Goal: Information Seeking & Learning: Learn about a topic

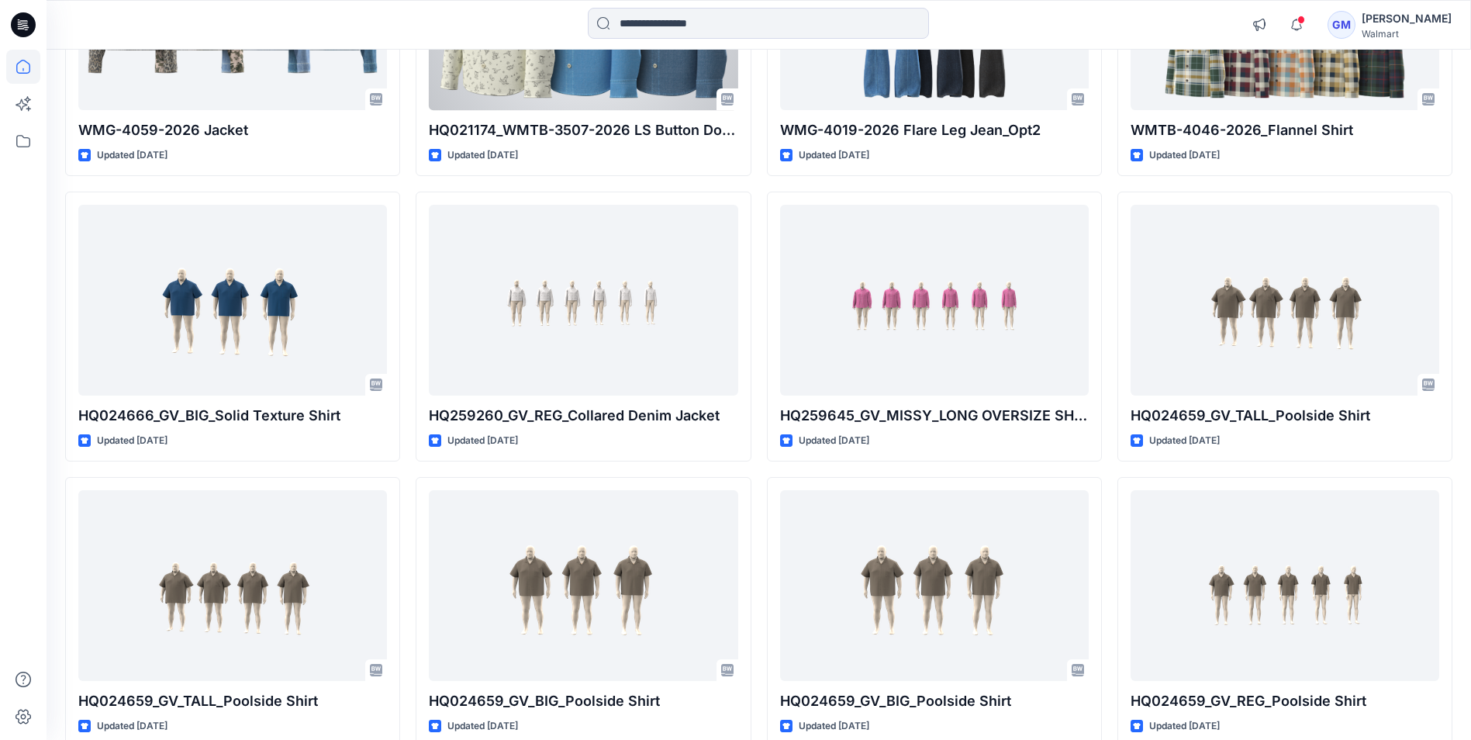
scroll to position [2024, 0]
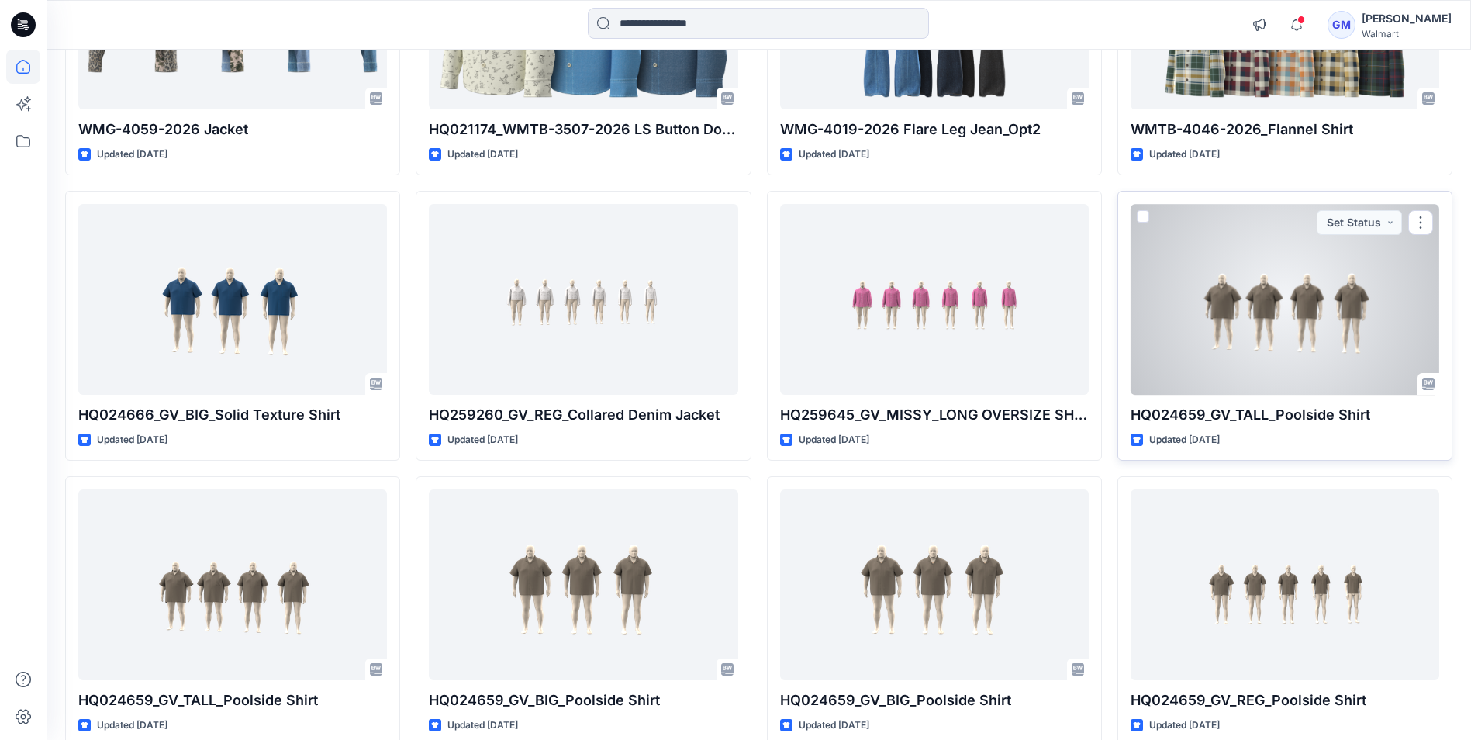
click at [1171, 372] on div at bounding box center [1284, 299] width 309 height 190
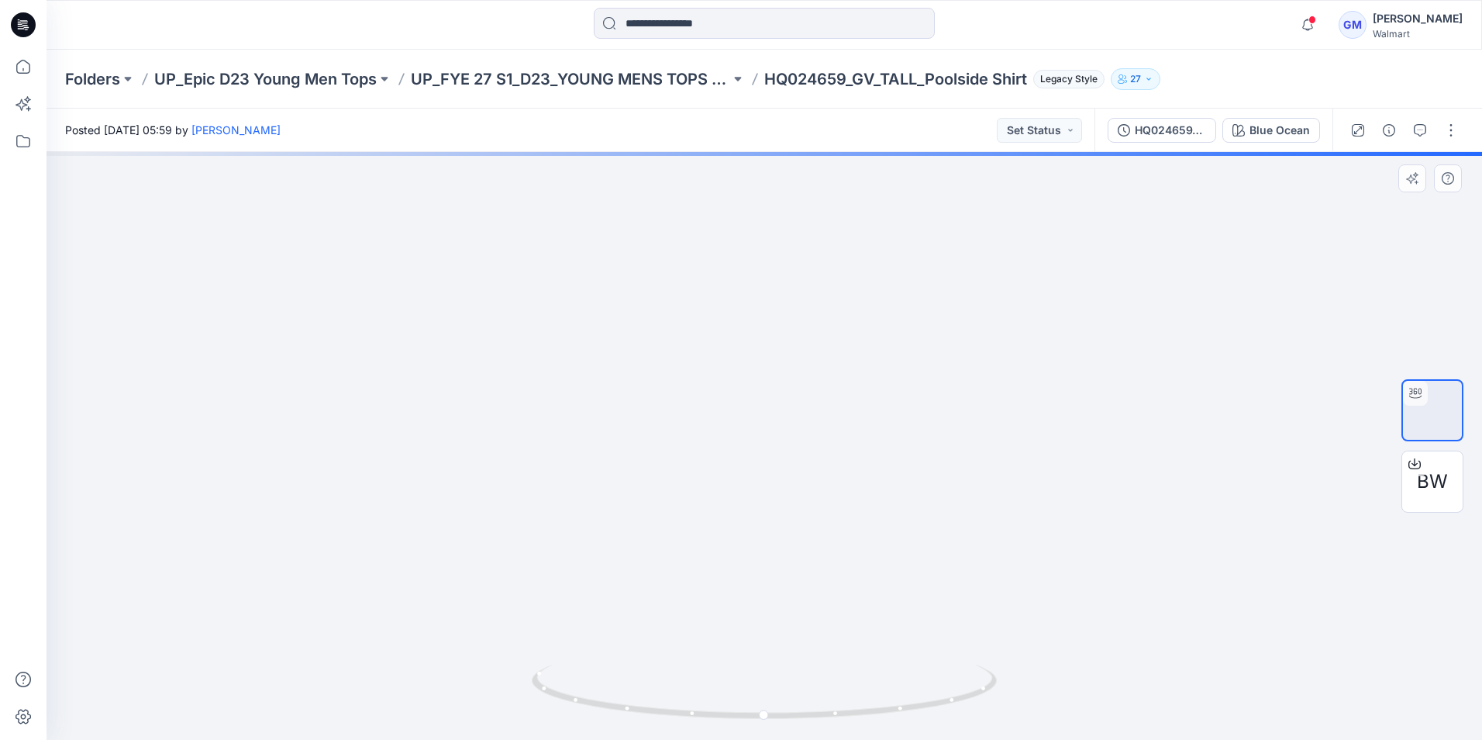
click at [1175, 136] on div "HQ024659_GV_TALL_Poolside Shirt" at bounding box center [1170, 130] width 71 height 17
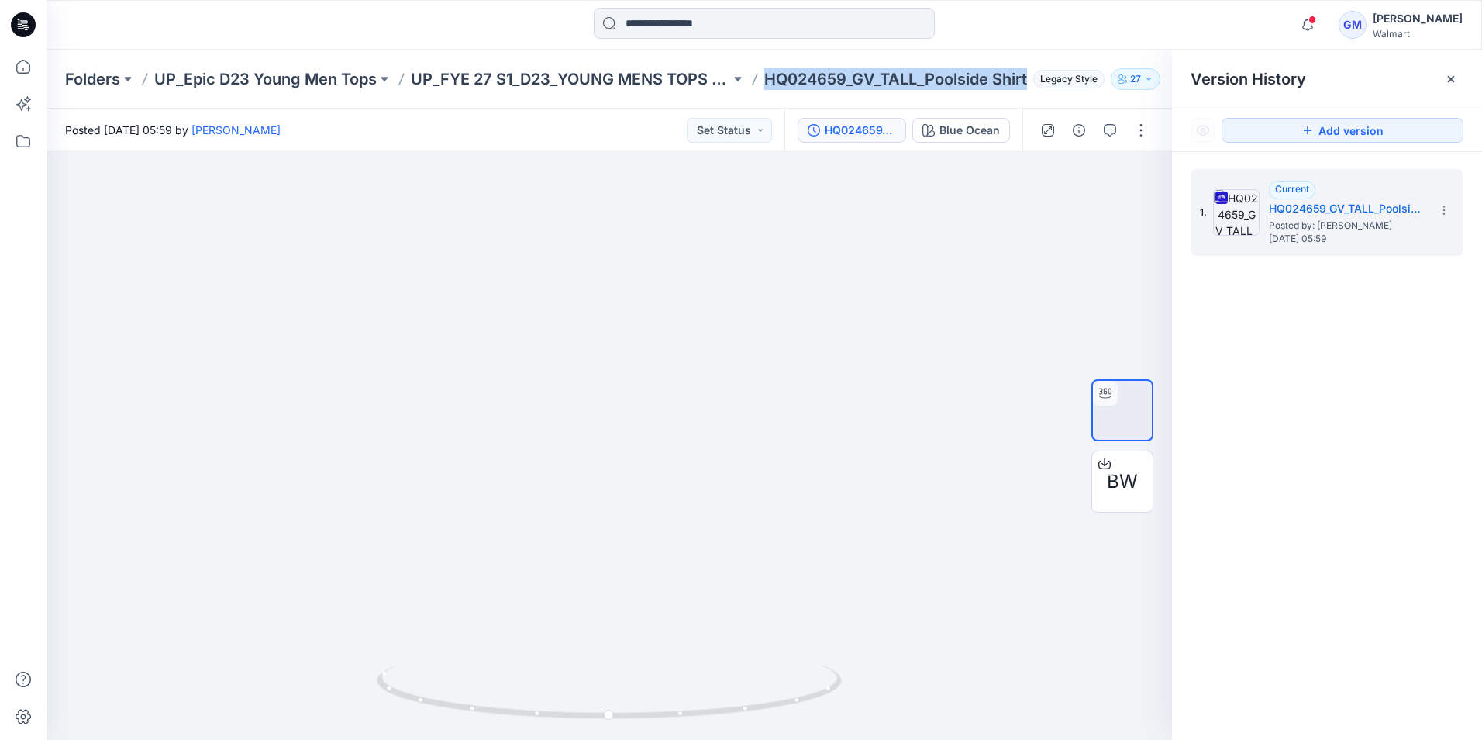
drag, startPoint x: 768, startPoint y: 85, endPoint x: 1047, endPoint y: 84, distance: 279.1
click at [1047, 84] on div "Folders UP_Epic D23 Young Men Tops UP_FYE 27 S1_D23_YOUNG MENS TOPS EPIC HQ0246…" at bounding box center [704, 79] width 1278 height 22
copy p "HQ024659_GV_TALL_Poolside Shirt"
click at [653, 31] on input at bounding box center [764, 23] width 341 height 31
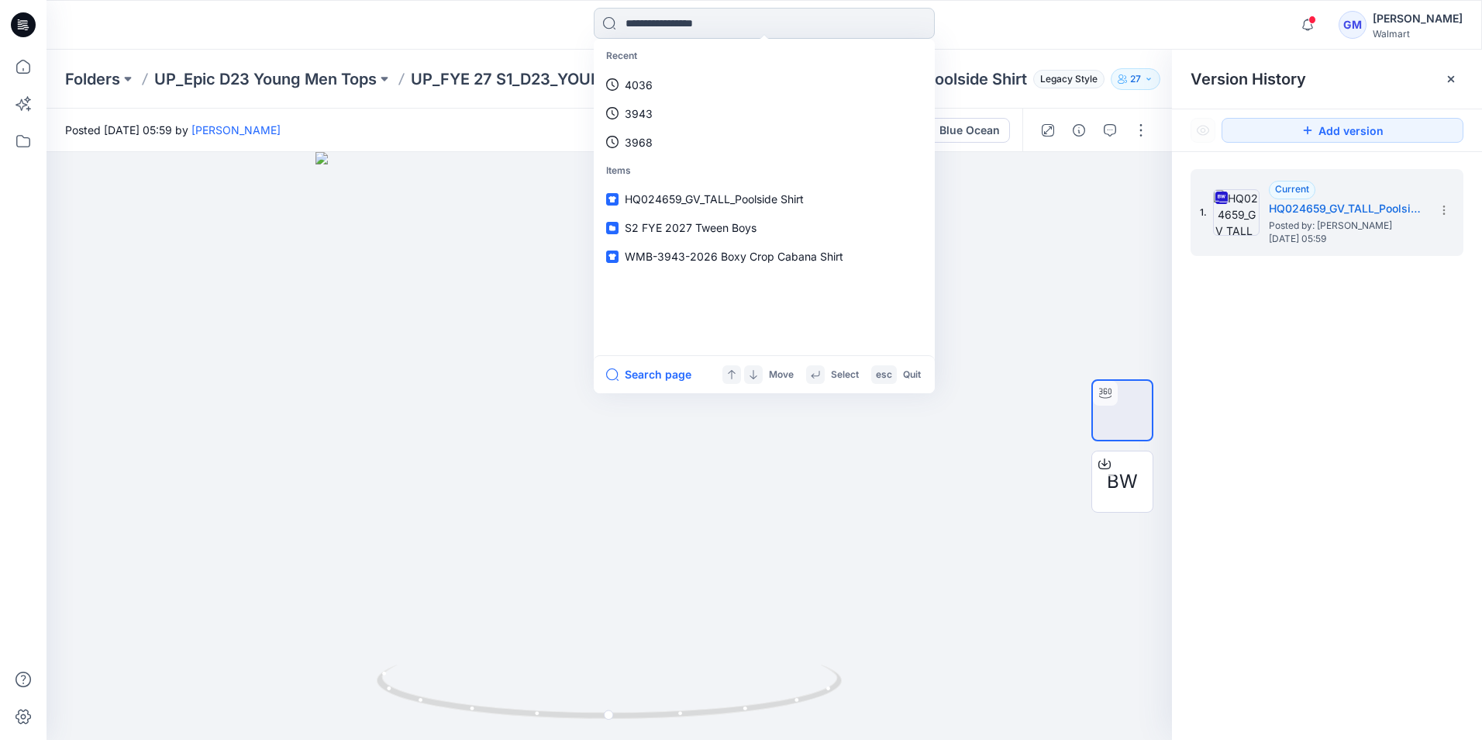
paste input "**********"
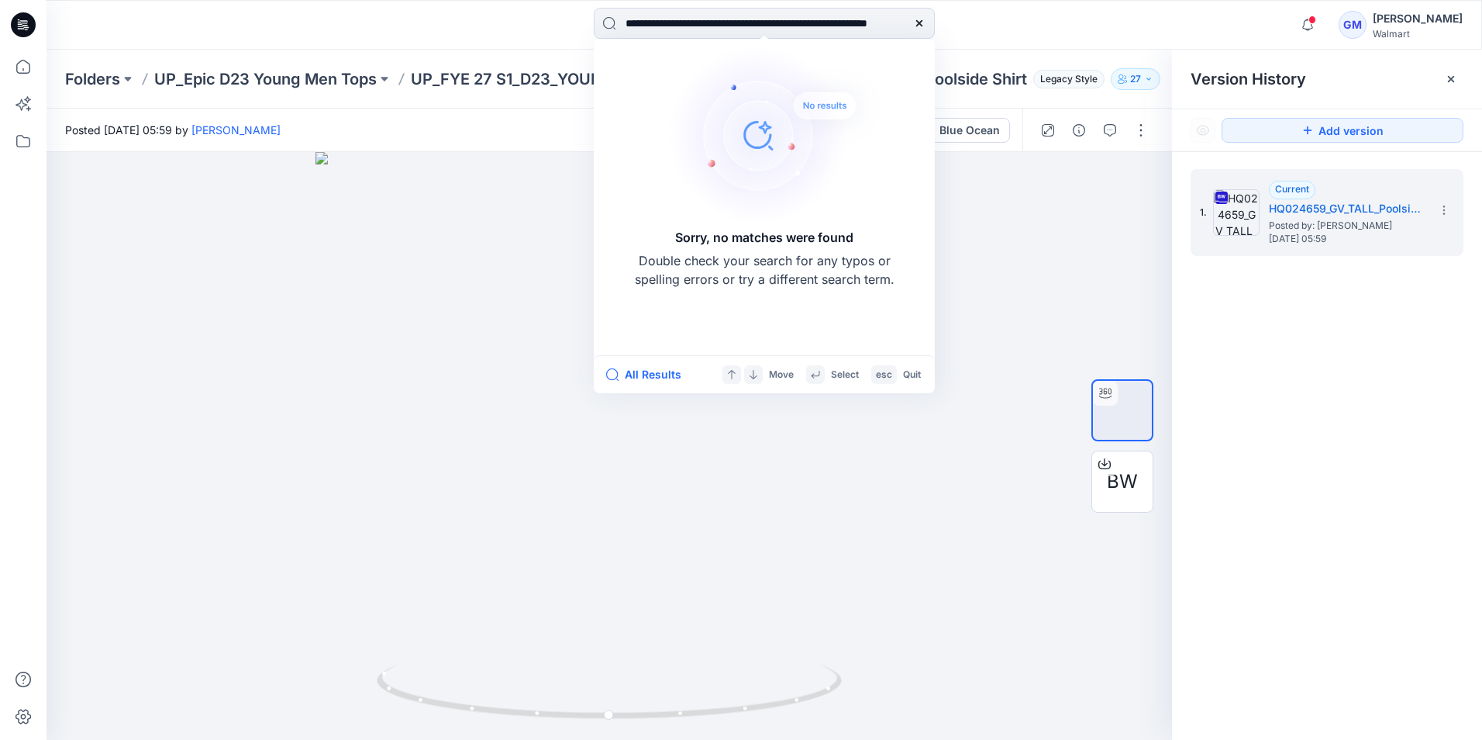
scroll to position [0, 85]
drag, startPoint x: 625, startPoint y: 22, endPoint x: 1105, endPoint y: 43, distance: 480.4
click at [1105, 43] on div "**********" at bounding box center [765, 25] width 1436 height 50
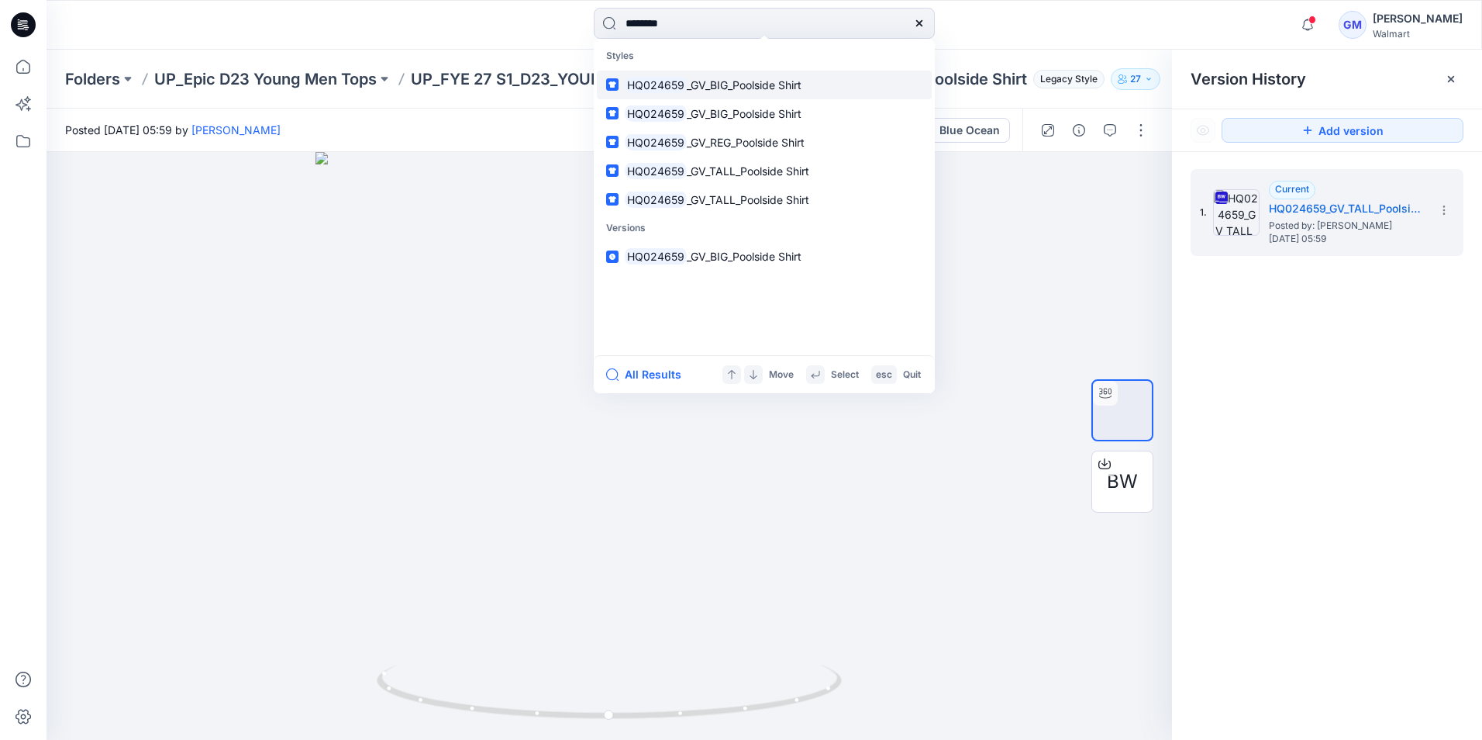
type input "********"
click at [775, 86] on span "_GV_BIG_Poolside Shirt" at bounding box center [744, 84] width 115 height 13
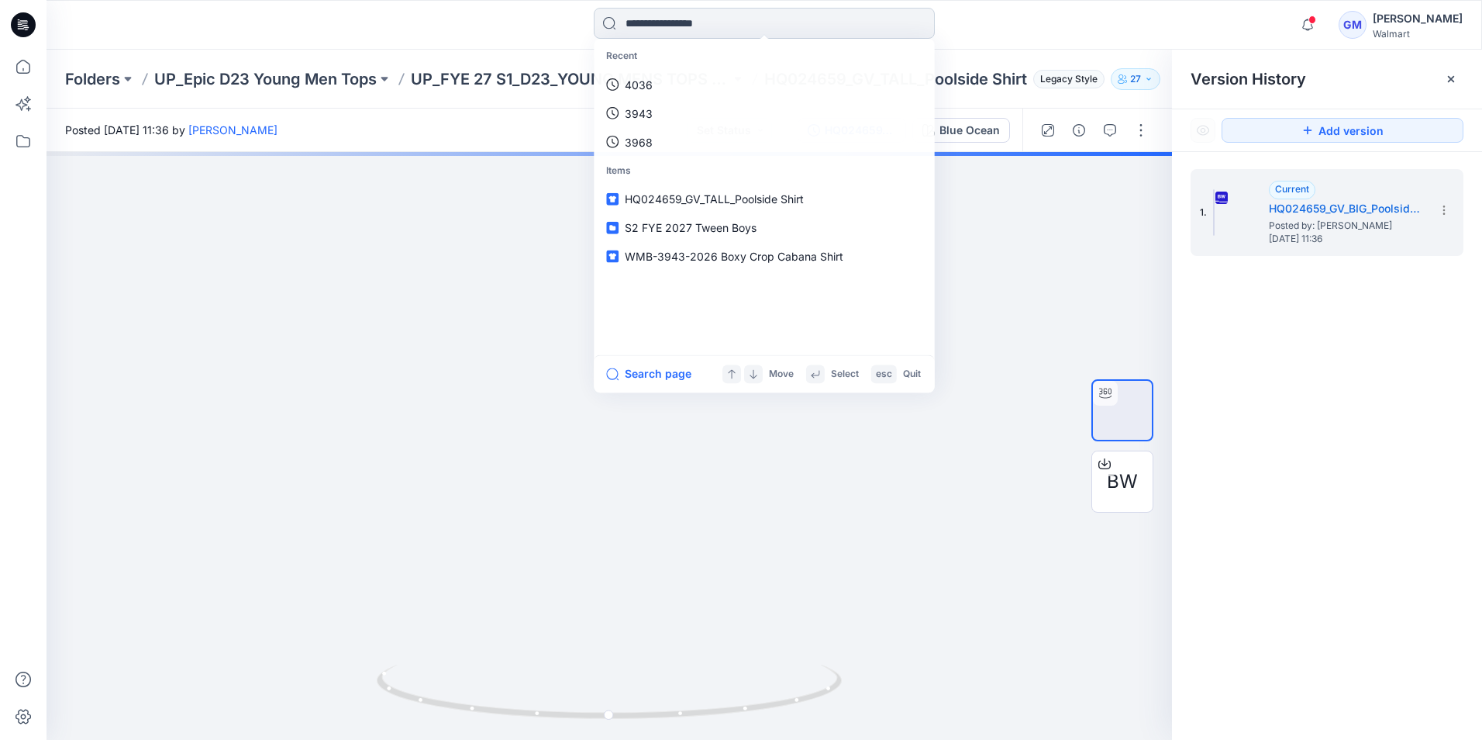
click at [738, 29] on input at bounding box center [764, 23] width 341 height 31
click at [692, 81] on link "HQ024659" at bounding box center [764, 85] width 335 height 29
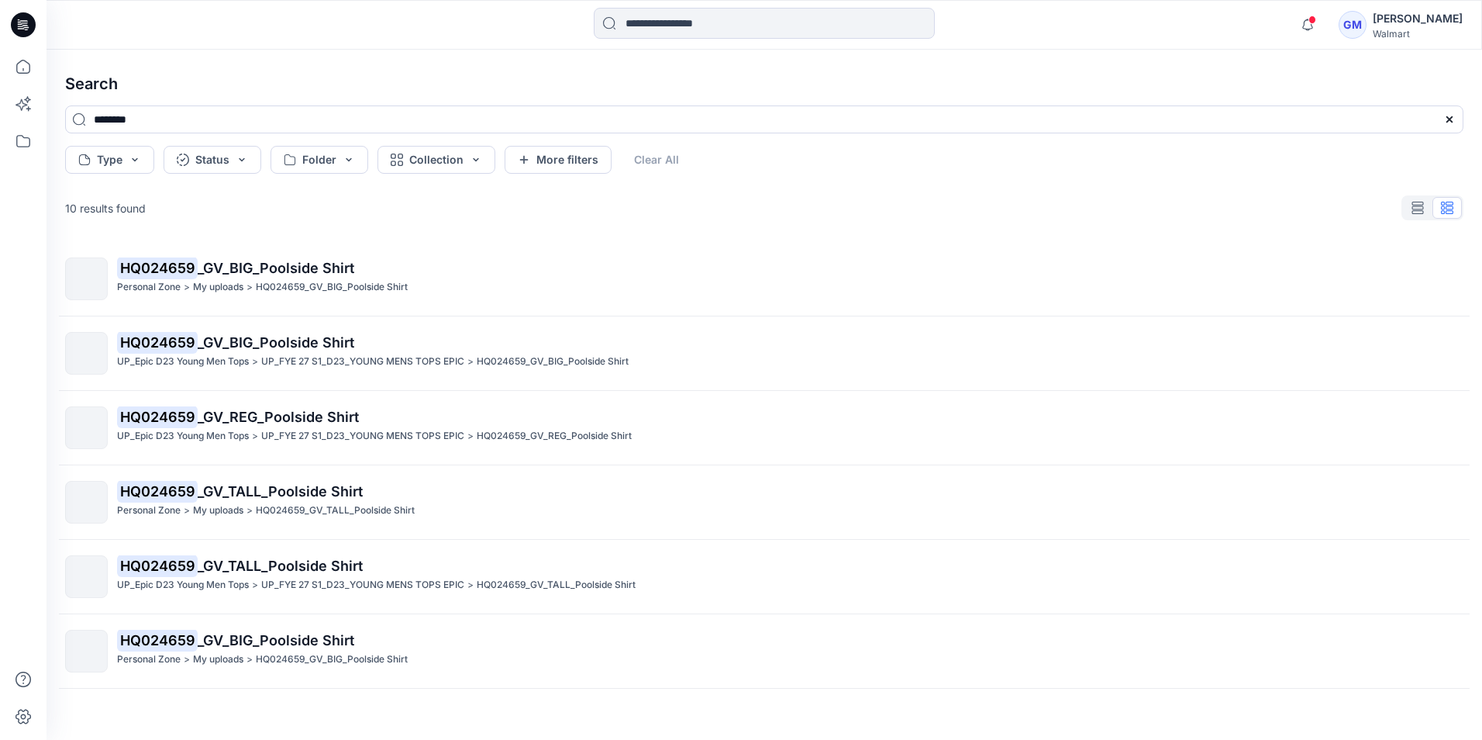
click at [27, 22] on icon at bounding box center [23, 24] width 25 height 25
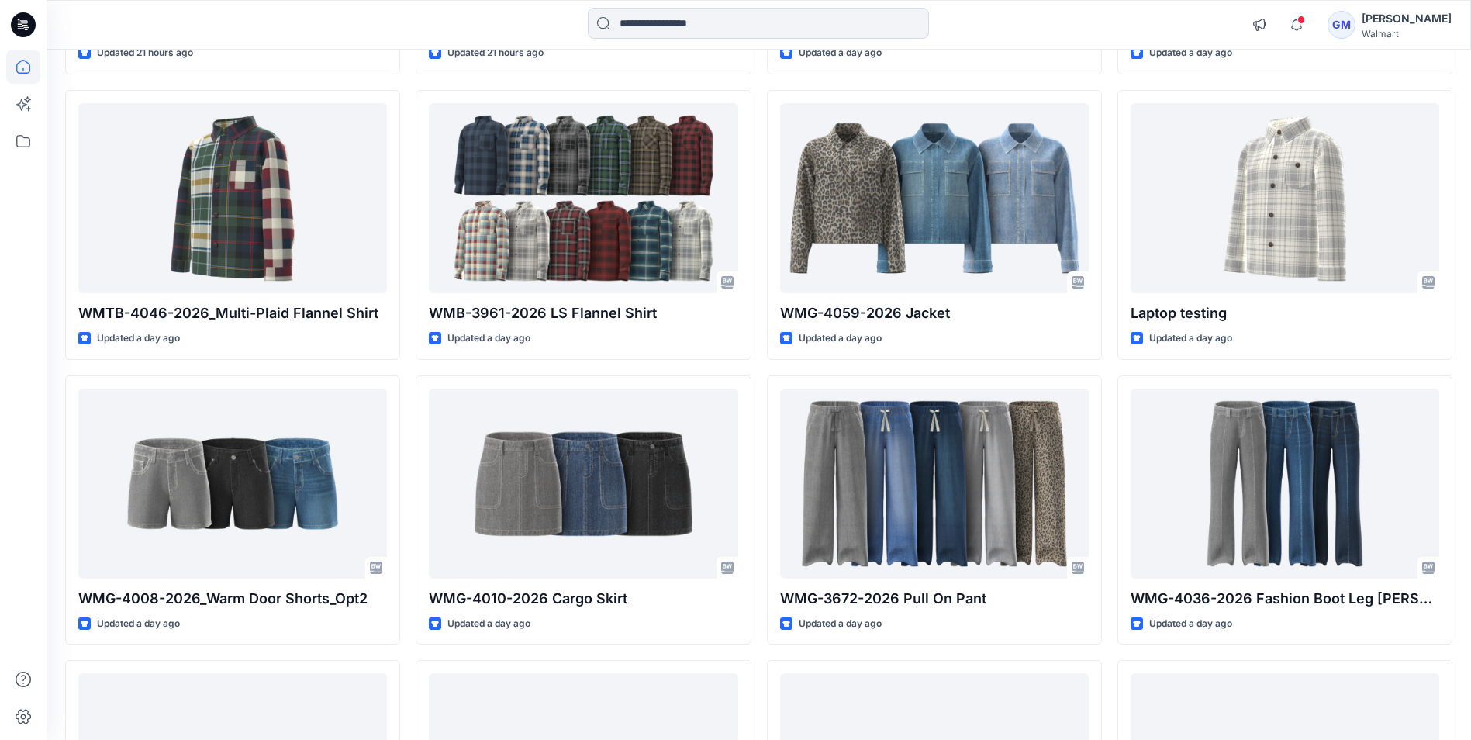
scroll to position [775, 0]
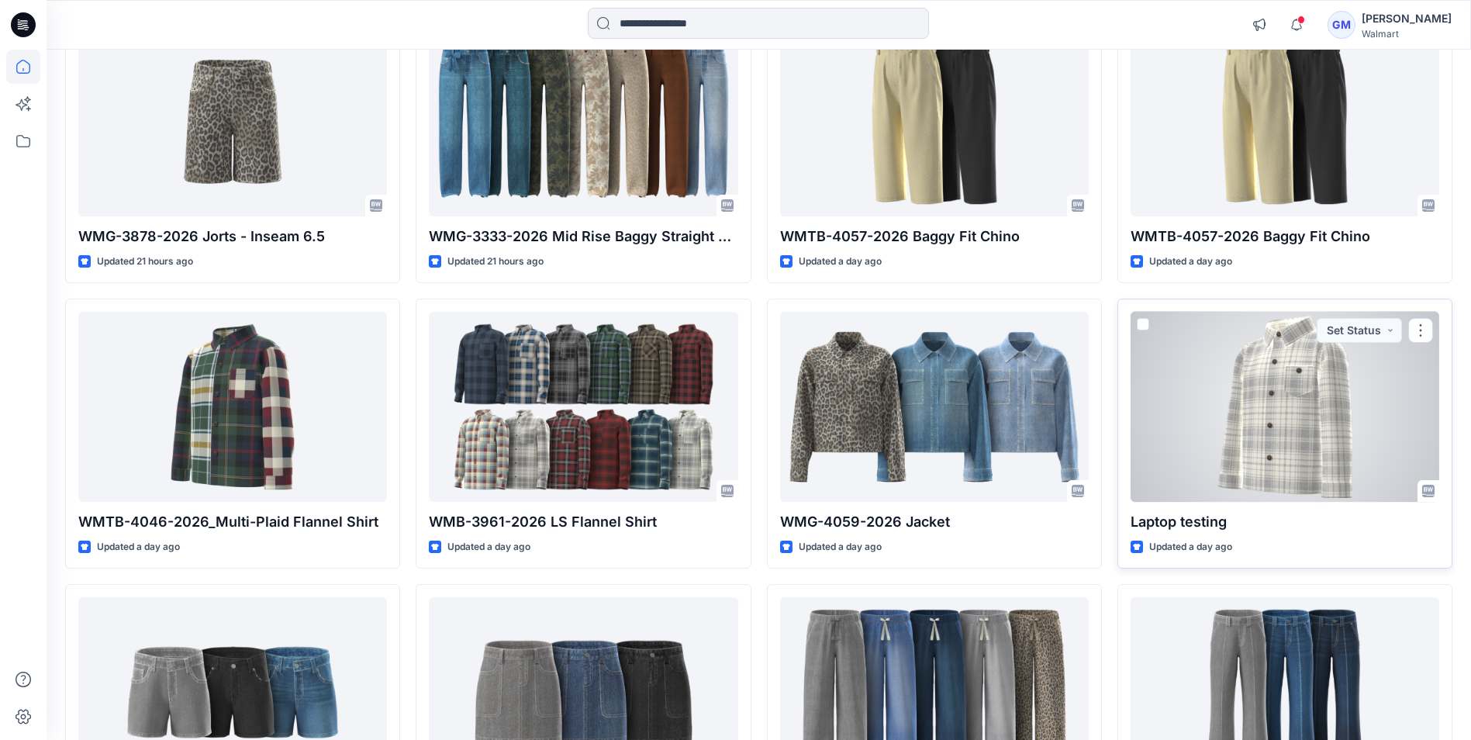
click at [1268, 501] on div at bounding box center [1284, 407] width 309 height 190
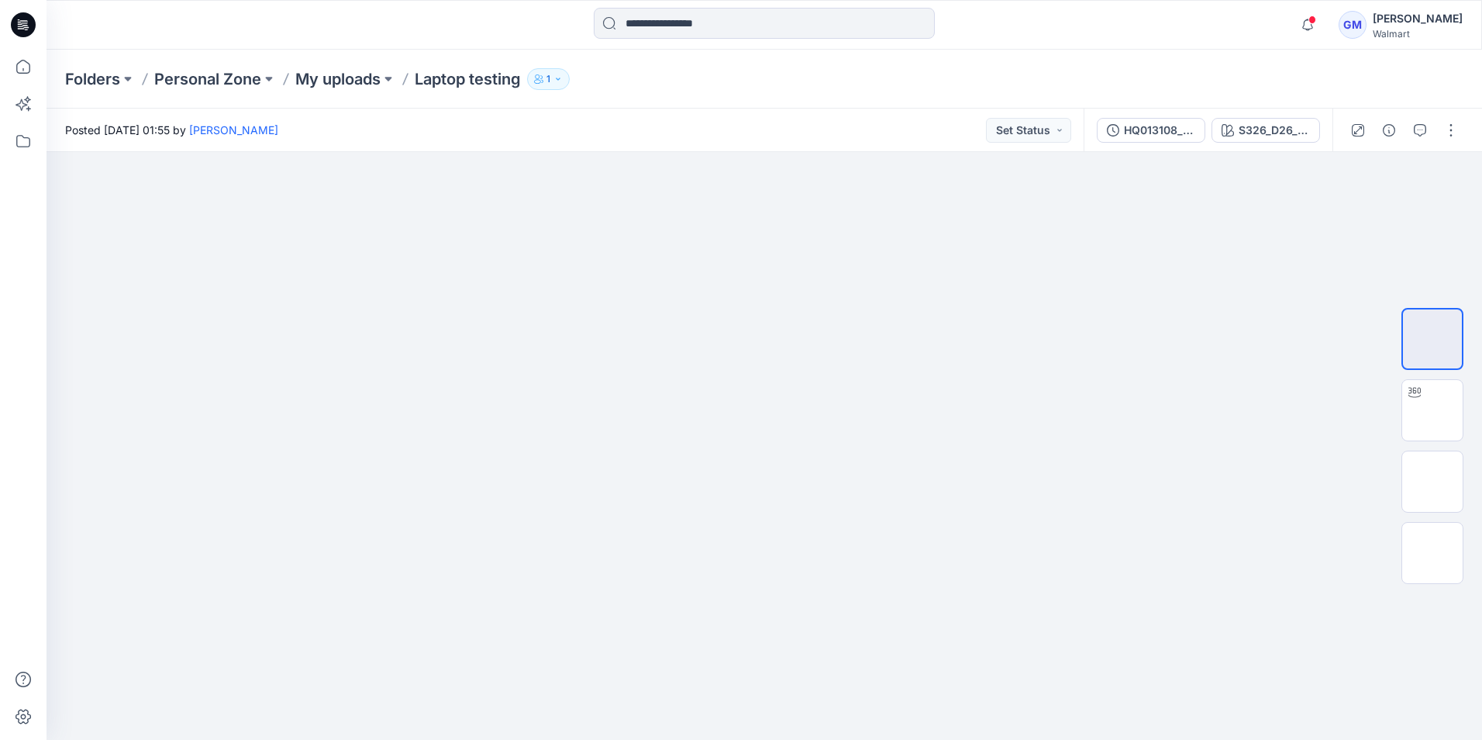
click at [29, 22] on icon at bounding box center [23, 24] width 25 height 25
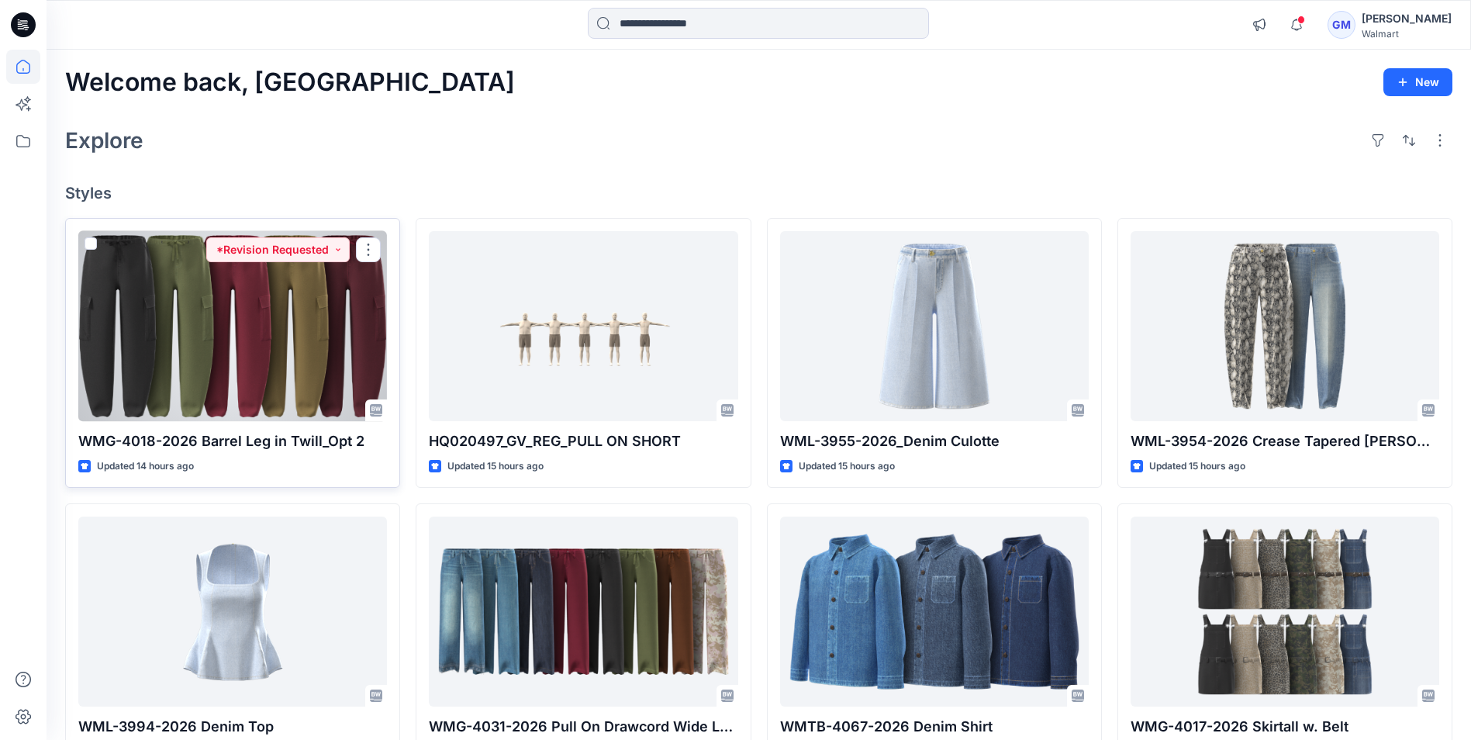
click at [278, 340] on div at bounding box center [232, 326] width 309 height 190
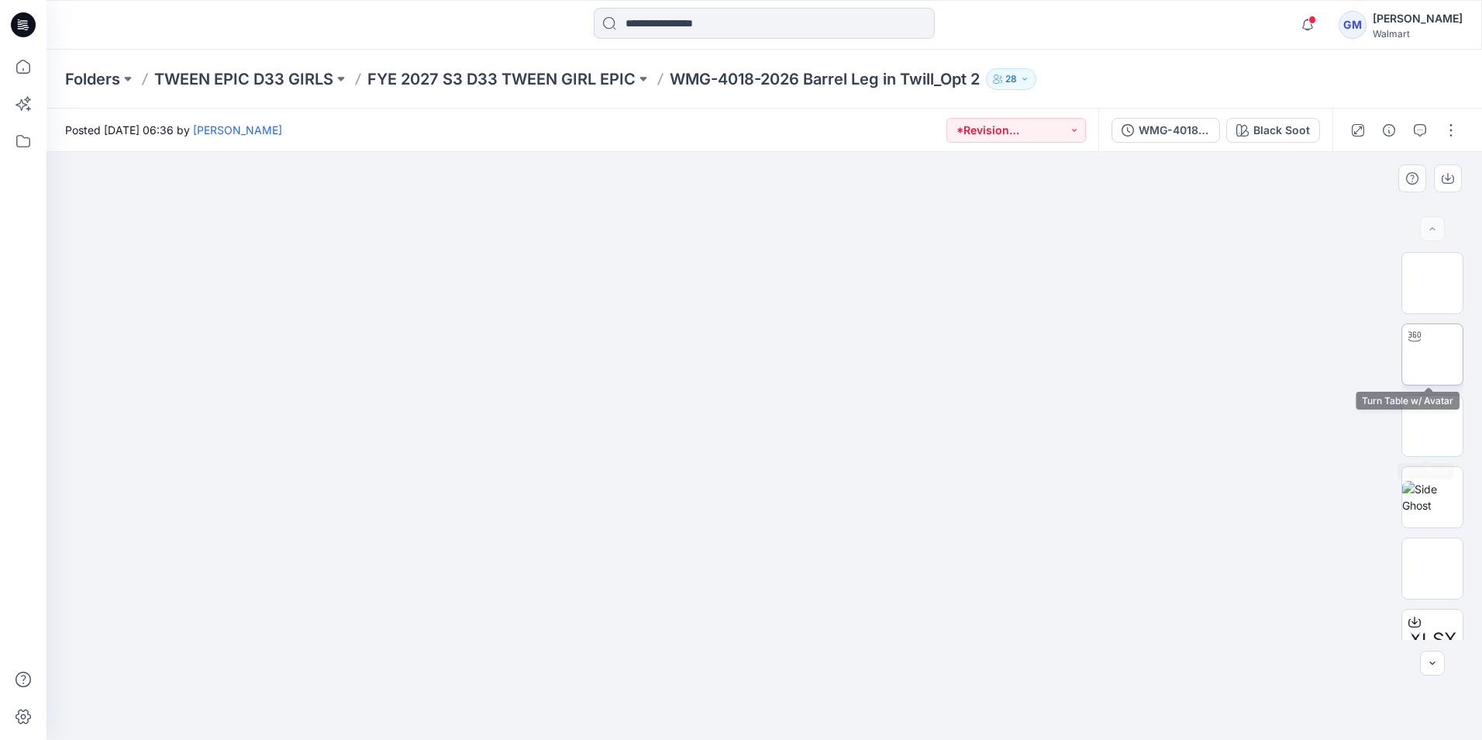
click at [1433, 354] on img at bounding box center [1433, 354] width 0 height 0
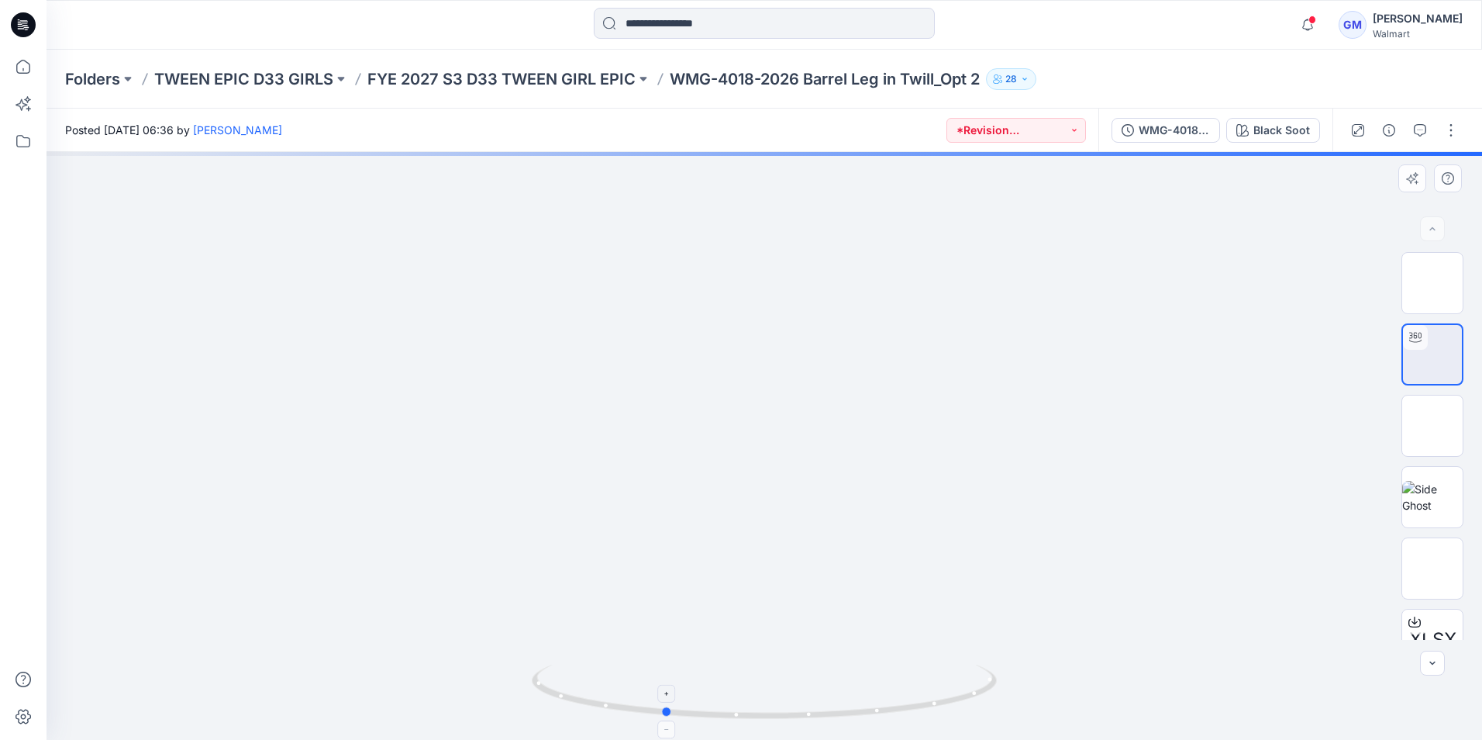
drag, startPoint x: 766, startPoint y: 716, endPoint x: 665, endPoint y: 700, distance: 102.0
click at [665, 700] on icon at bounding box center [766, 693] width 469 height 58
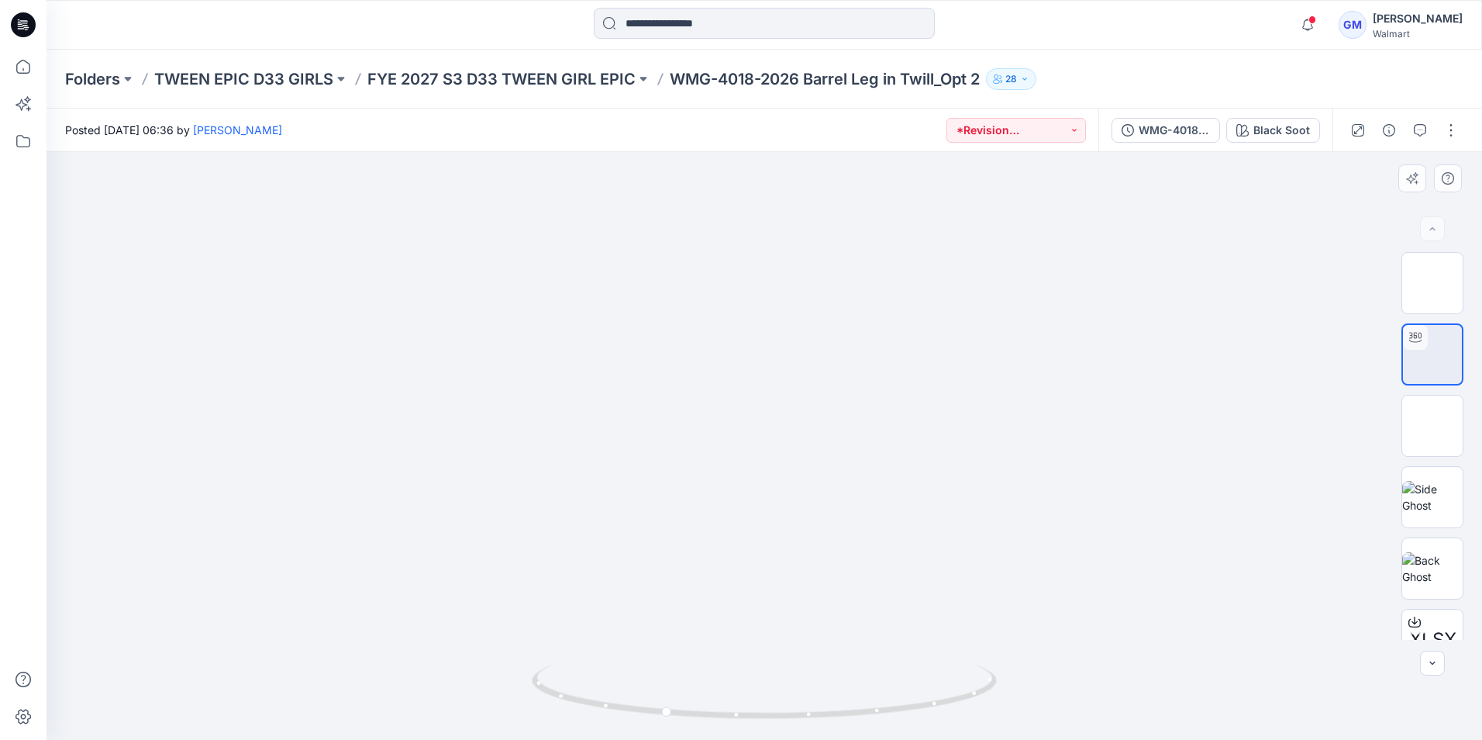
drag, startPoint x: 768, startPoint y: 619, endPoint x: 748, endPoint y: 351, distance: 269.0
drag, startPoint x: 785, startPoint y: 572, endPoint x: 785, endPoint y: 405, distance: 167.5
drag, startPoint x: 817, startPoint y: 566, endPoint x: 817, endPoint y: 459, distance: 107.0
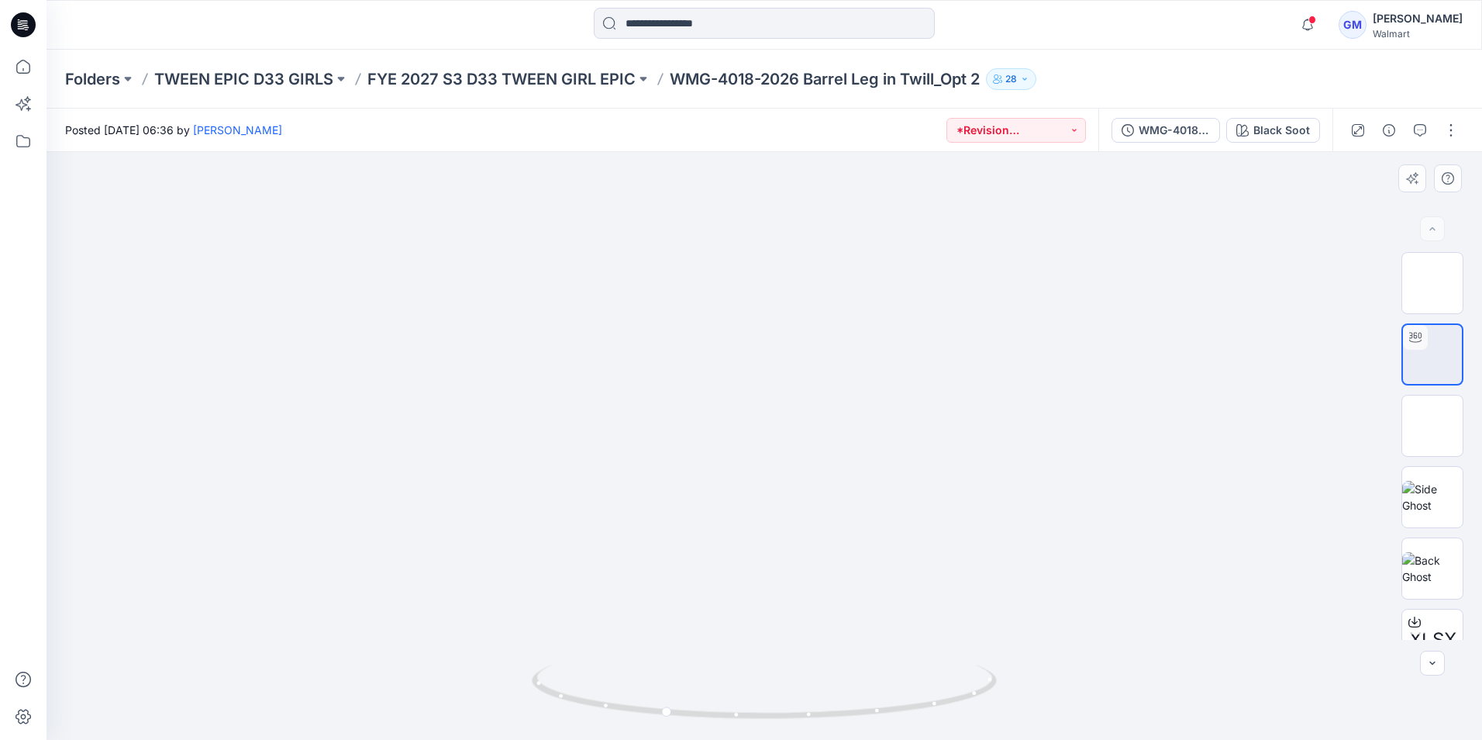
drag, startPoint x: 799, startPoint y: 639, endPoint x: 792, endPoint y: 529, distance: 110.4
drag, startPoint x: 783, startPoint y: 453, endPoint x: 785, endPoint y: 612, distance: 159.7
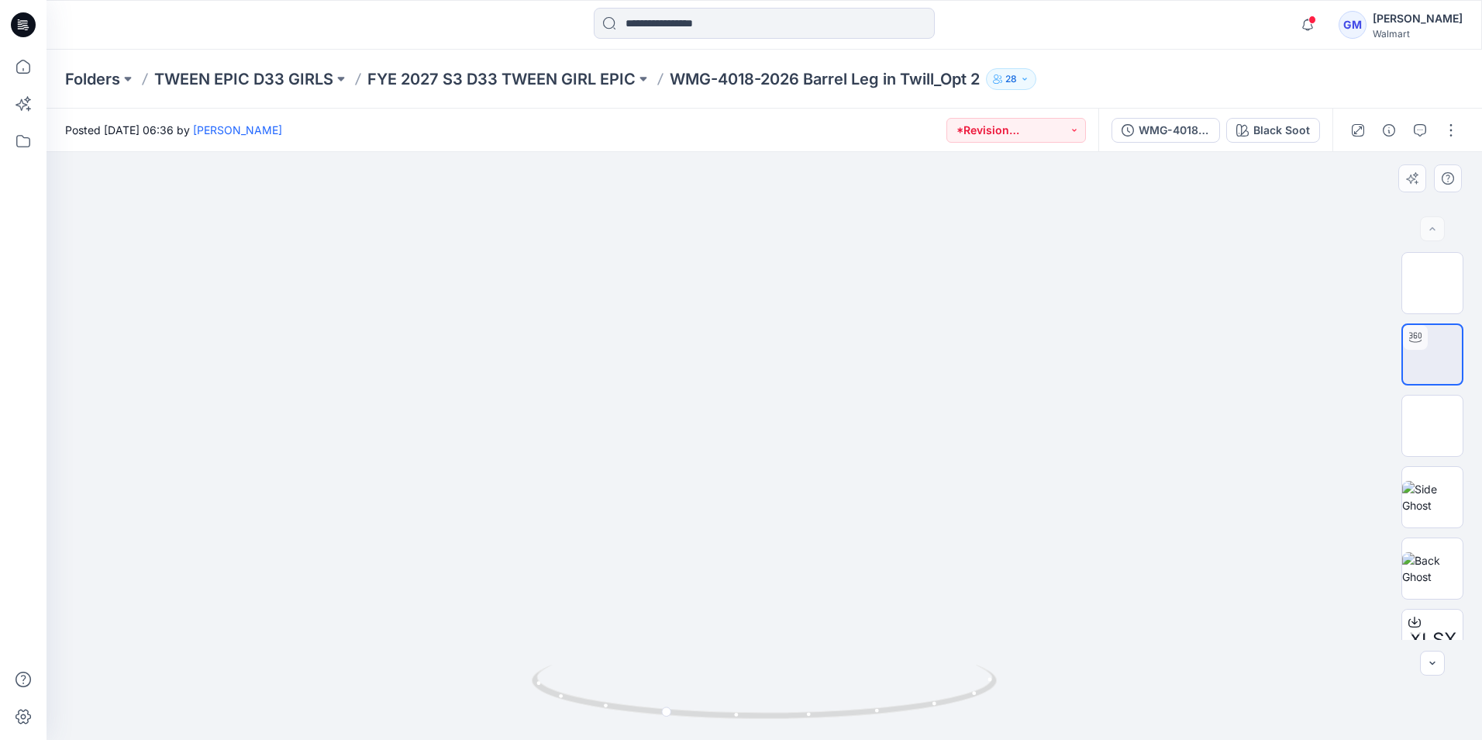
drag, startPoint x: 768, startPoint y: 453, endPoint x: 768, endPoint y: 479, distance: 26.4
drag, startPoint x: 752, startPoint y: 454, endPoint x: 775, endPoint y: 541, distance: 90.6
drag, startPoint x: 758, startPoint y: 455, endPoint x: 764, endPoint y: 514, distance: 59.2
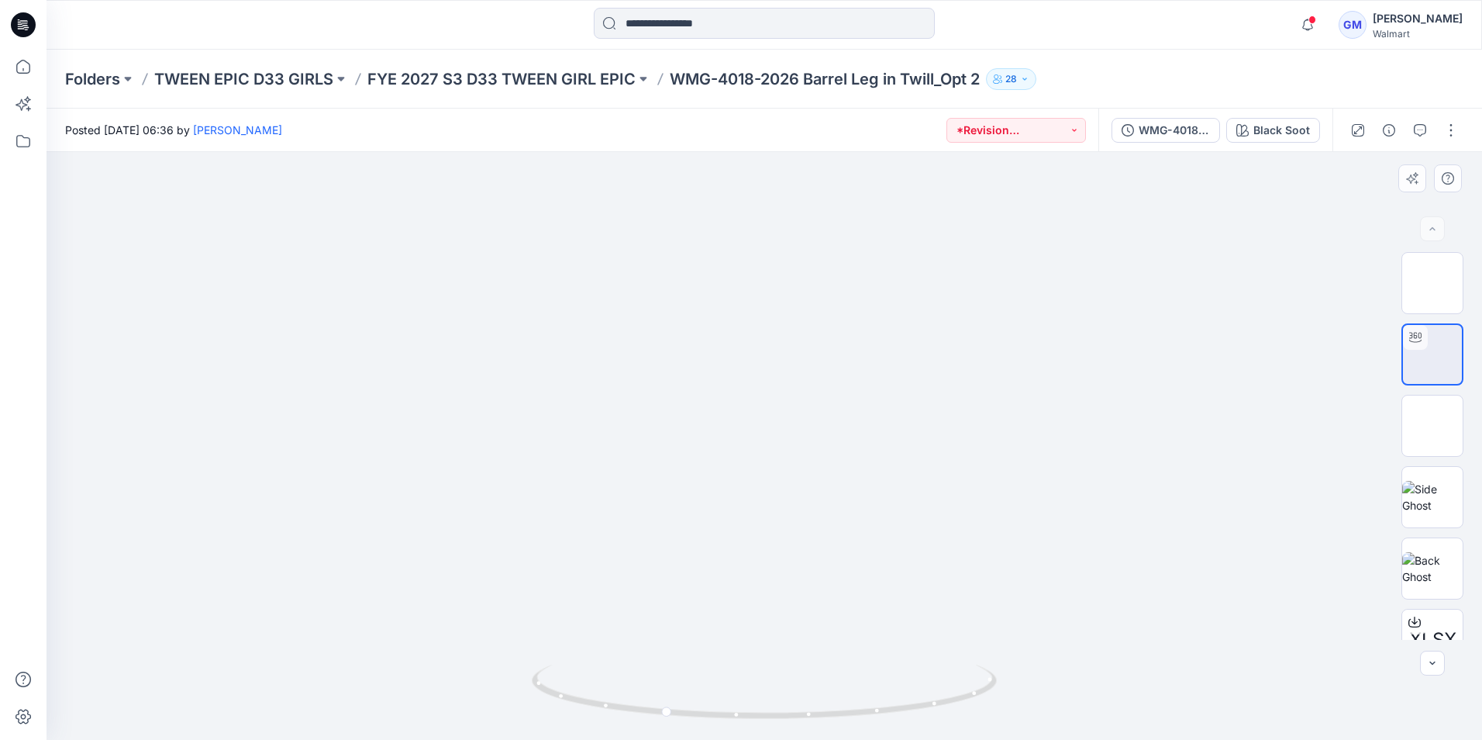
drag, startPoint x: 687, startPoint y: 384, endPoint x: 716, endPoint y: 542, distance: 160.9
drag, startPoint x: 764, startPoint y: 627, endPoint x: 722, endPoint y: 274, distance: 355.3
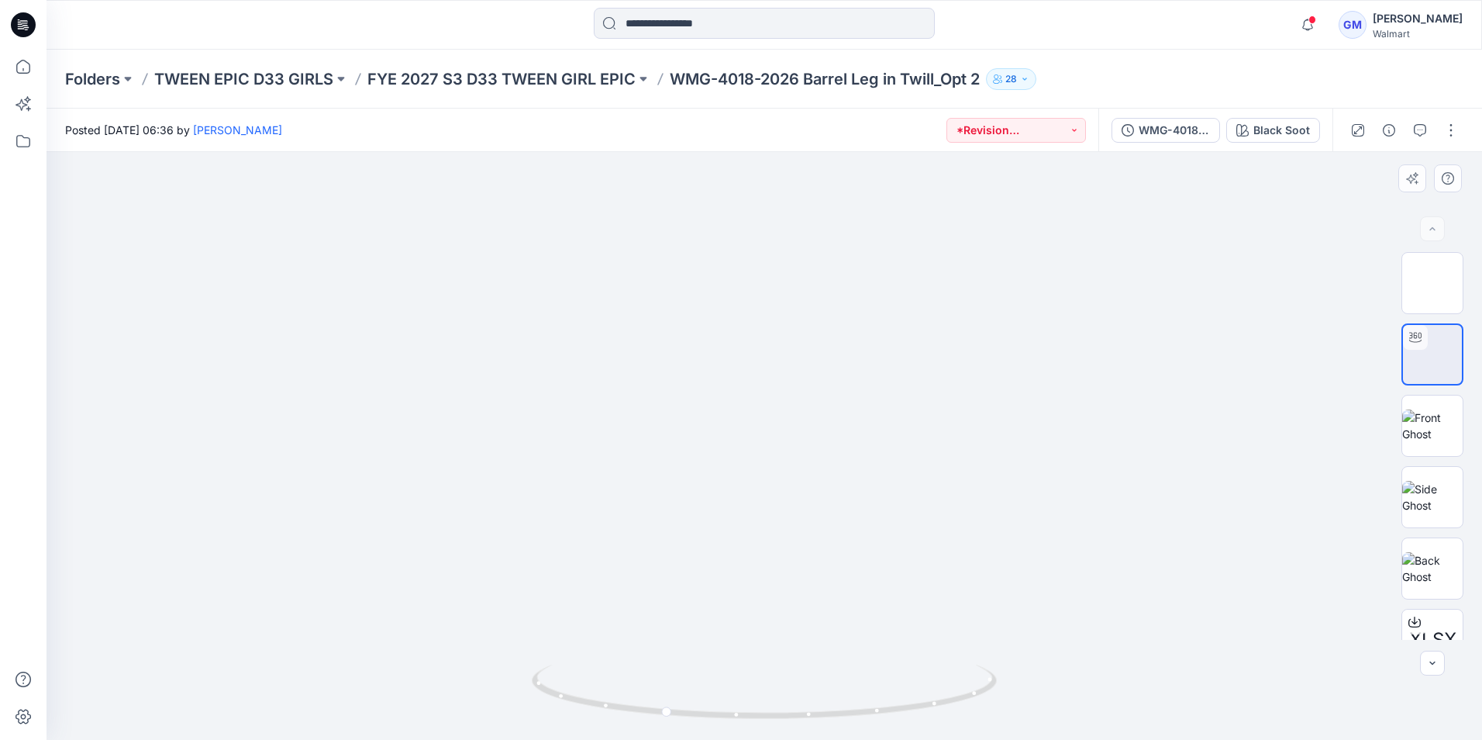
drag, startPoint x: 759, startPoint y: 530, endPoint x: 771, endPoint y: 295, distance: 235.2
drag, startPoint x: 773, startPoint y: 512, endPoint x: 754, endPoint y: 324, distance: 188.6
drag, startPoint x: 671, startPoint y: 718, endPoint x: 816, endPoint y: 742, distance: 147.0
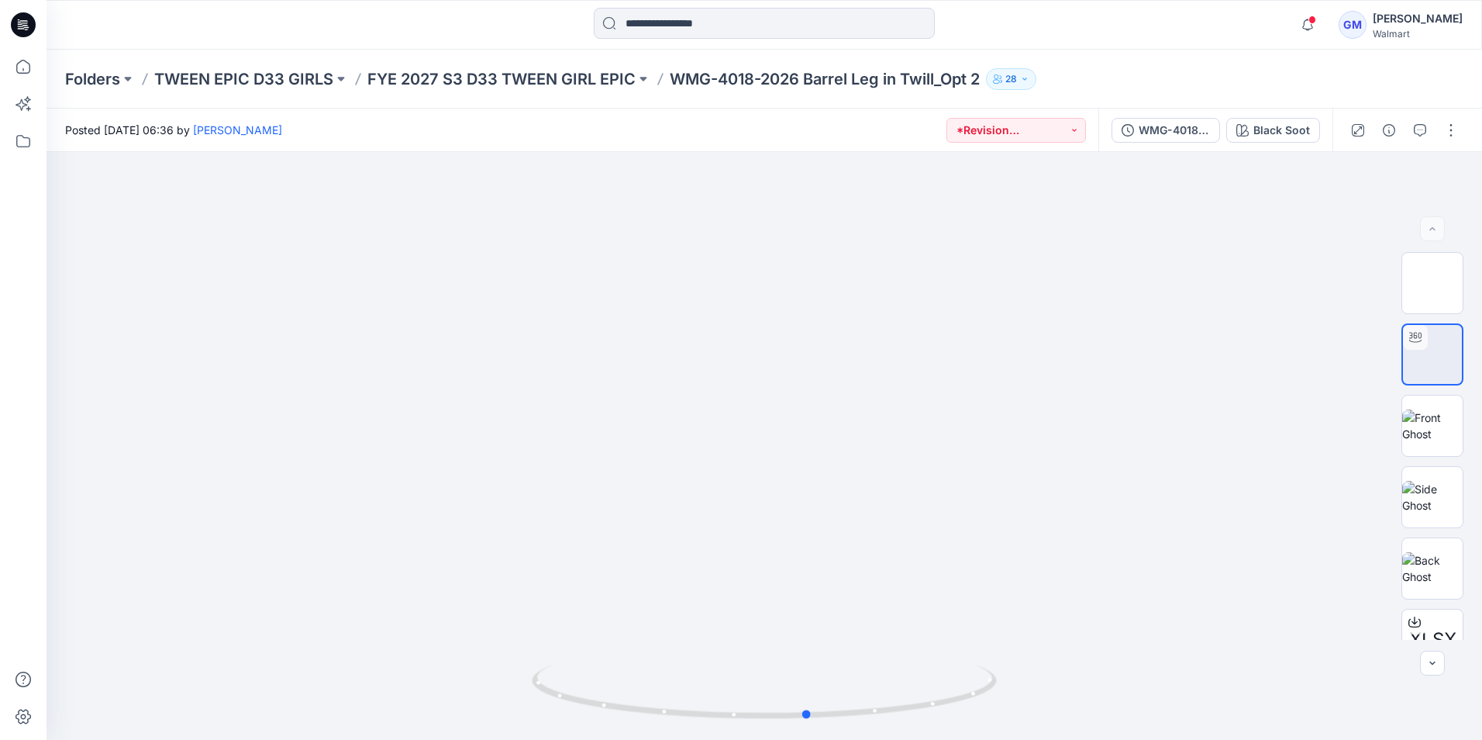
click at [816, 739] on html "Notifications AM [PERSON_NAME] commented on WMG-4019-2026 Flare Leg Jean_Opt1_F…" at bounding box center [741, 370] width 1482 height 740
drag, startPoint x: 762, startPoint y: 474, endPoint x: 791, endPoint y: 706, distance: 234.4
click at [796, 719] on div at bounding box center [765, 446] width 1436 height 588
drag, startPoint x: 785, startPoint y: 476, endPoint x: 733, endPoint y: 658, distance: 189.5
click at [733, 658] on img at bounding box center [746, 214] width 1908 height 1908
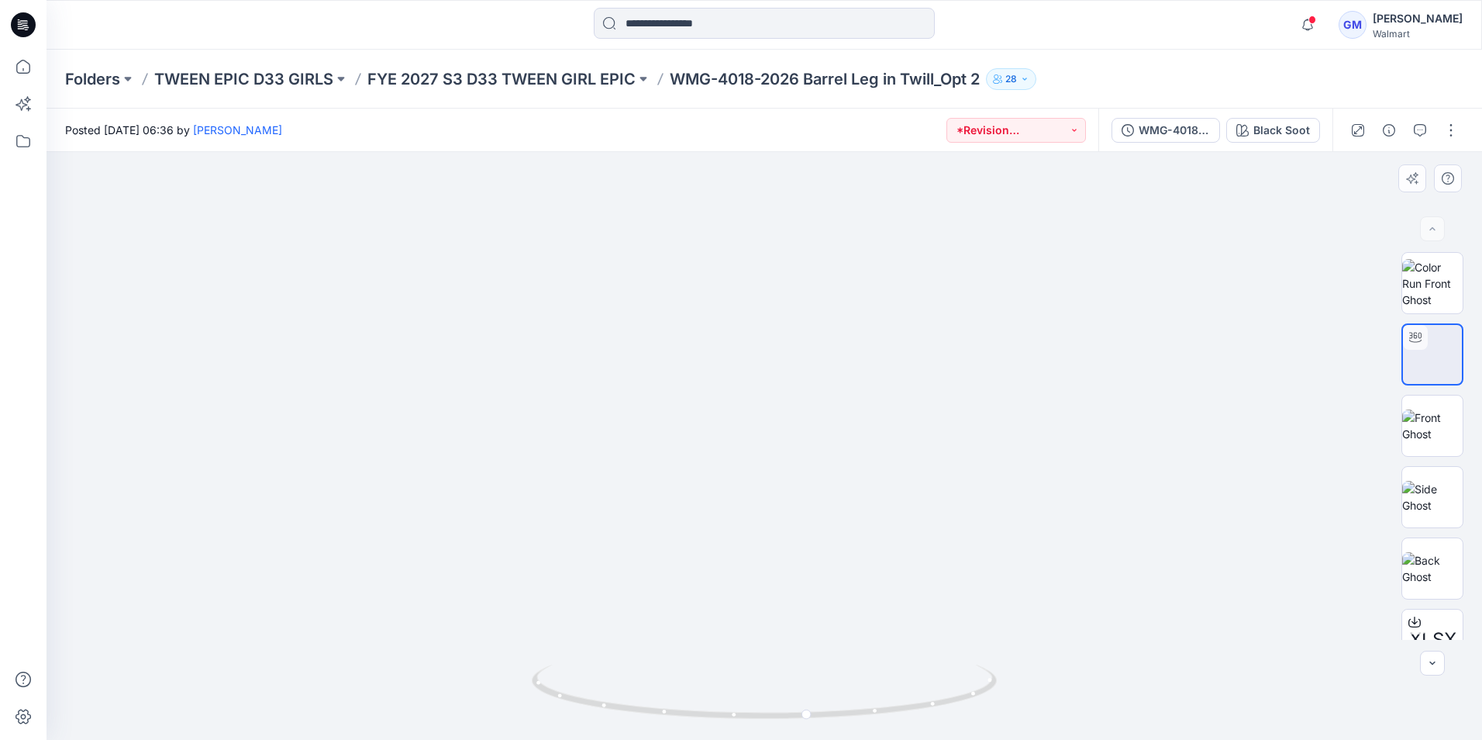
drag, startPoint x: 726, startPoint y: 474, endPoint x: 706, endPoint y: 635, distance: 161.8
click at [706, 635] on img at bounding box center [727, 373] width 1908 height 1908
click at [23, 21] on icon at bounding box center [24, 20] width 8 height 1
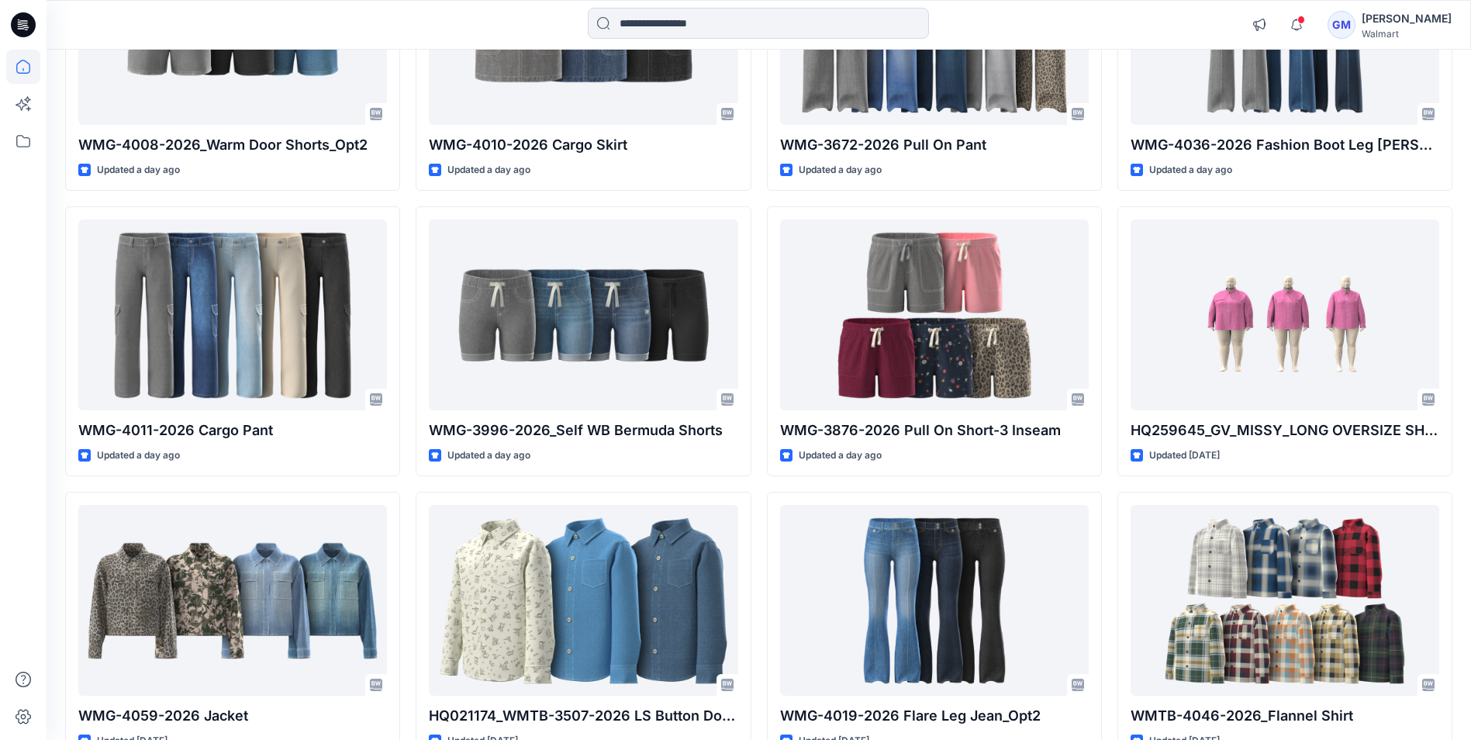
scroll to position [1473, 0]
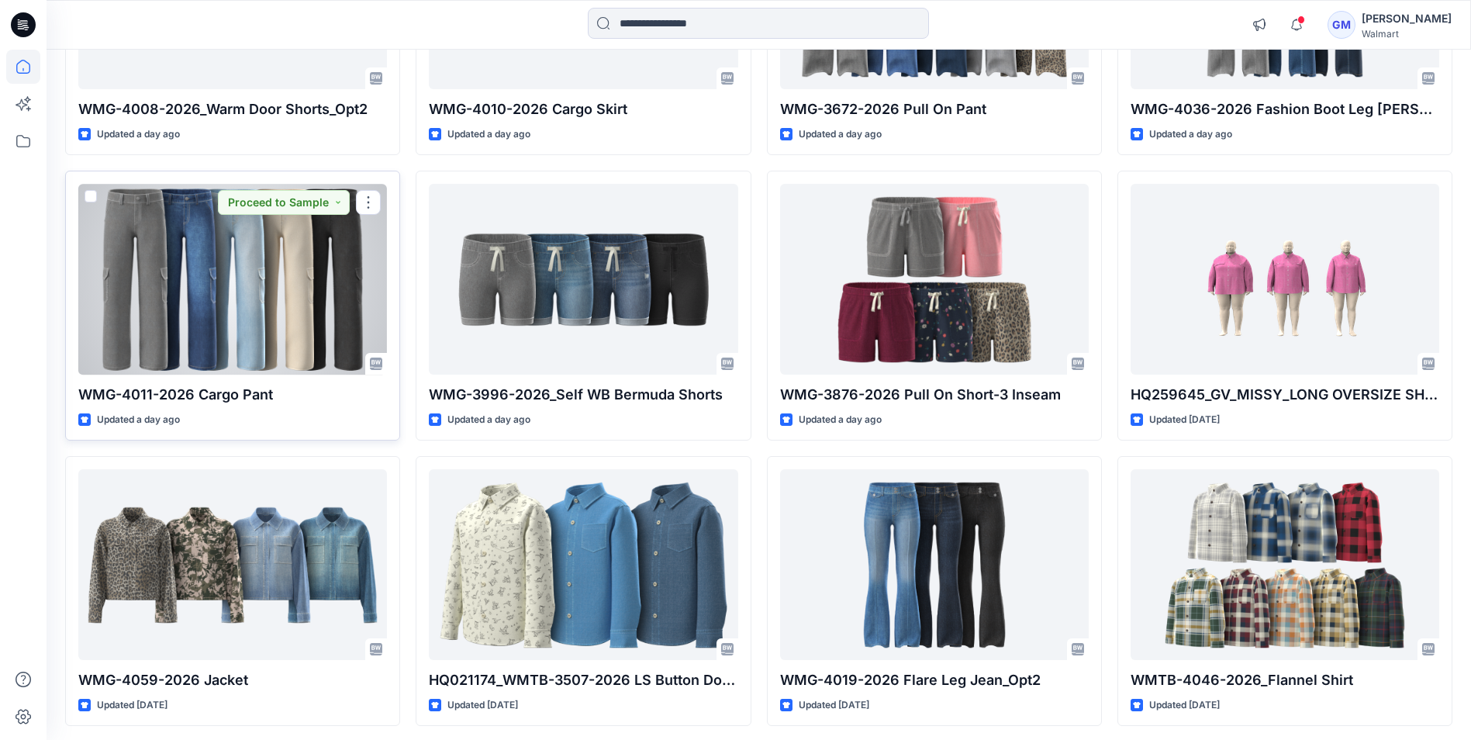
click at [167, 281] on div at bounding box center [232, 279] width 309 height 190
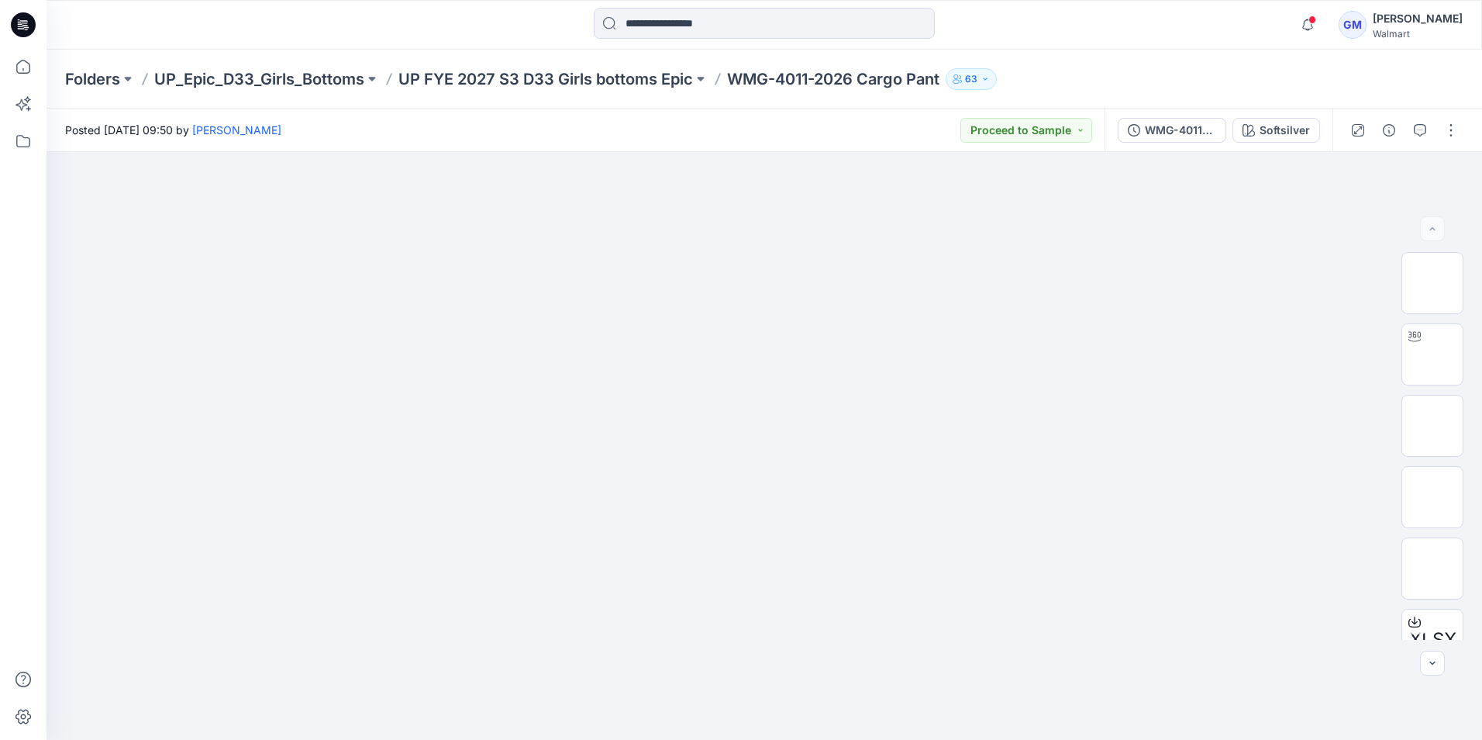
click at [16, 24] on icon at bounding box center [23, 24] width 25 height 25
